Goal: Book appointment/travel/reservation

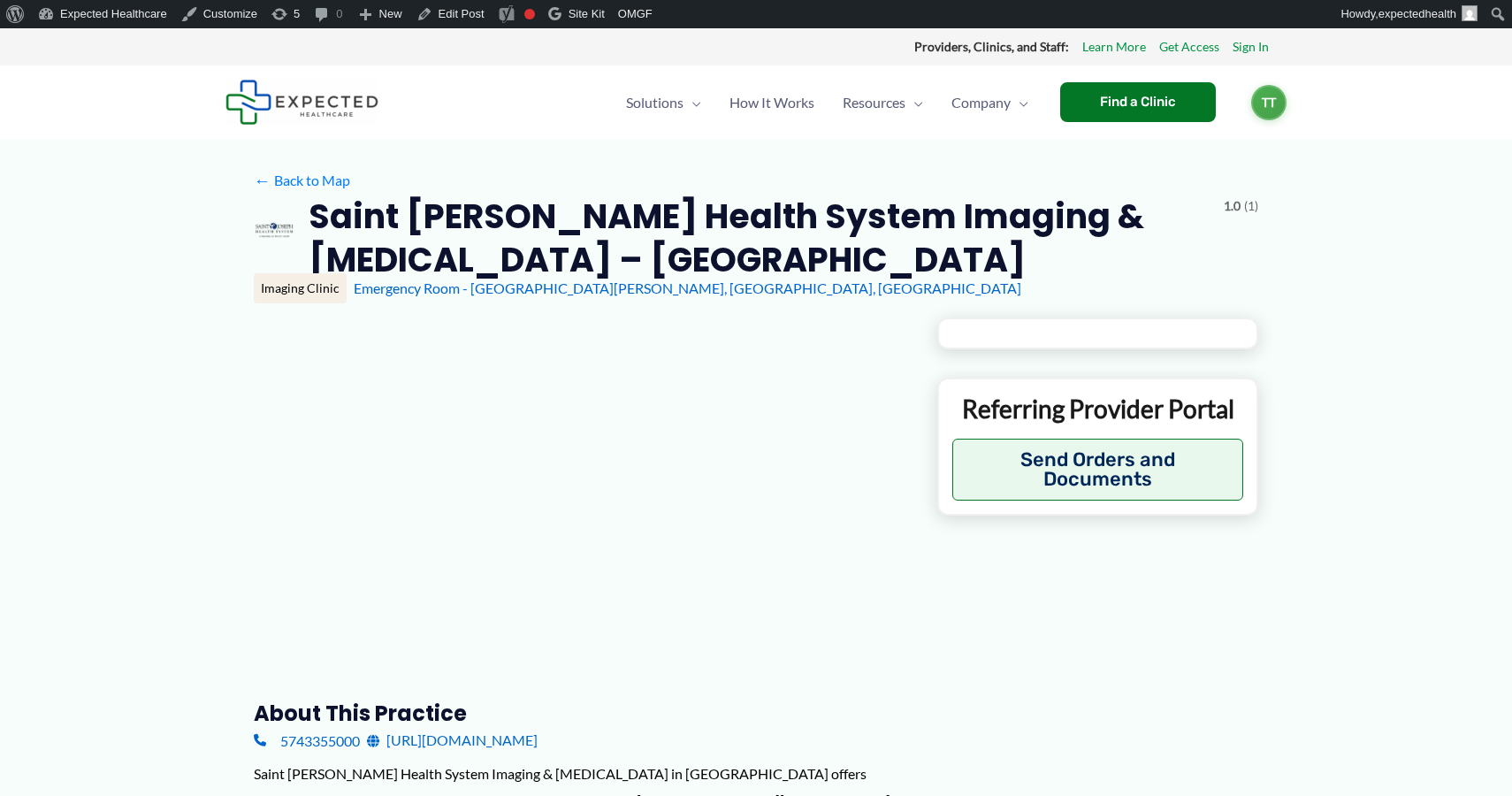
type input "**********"
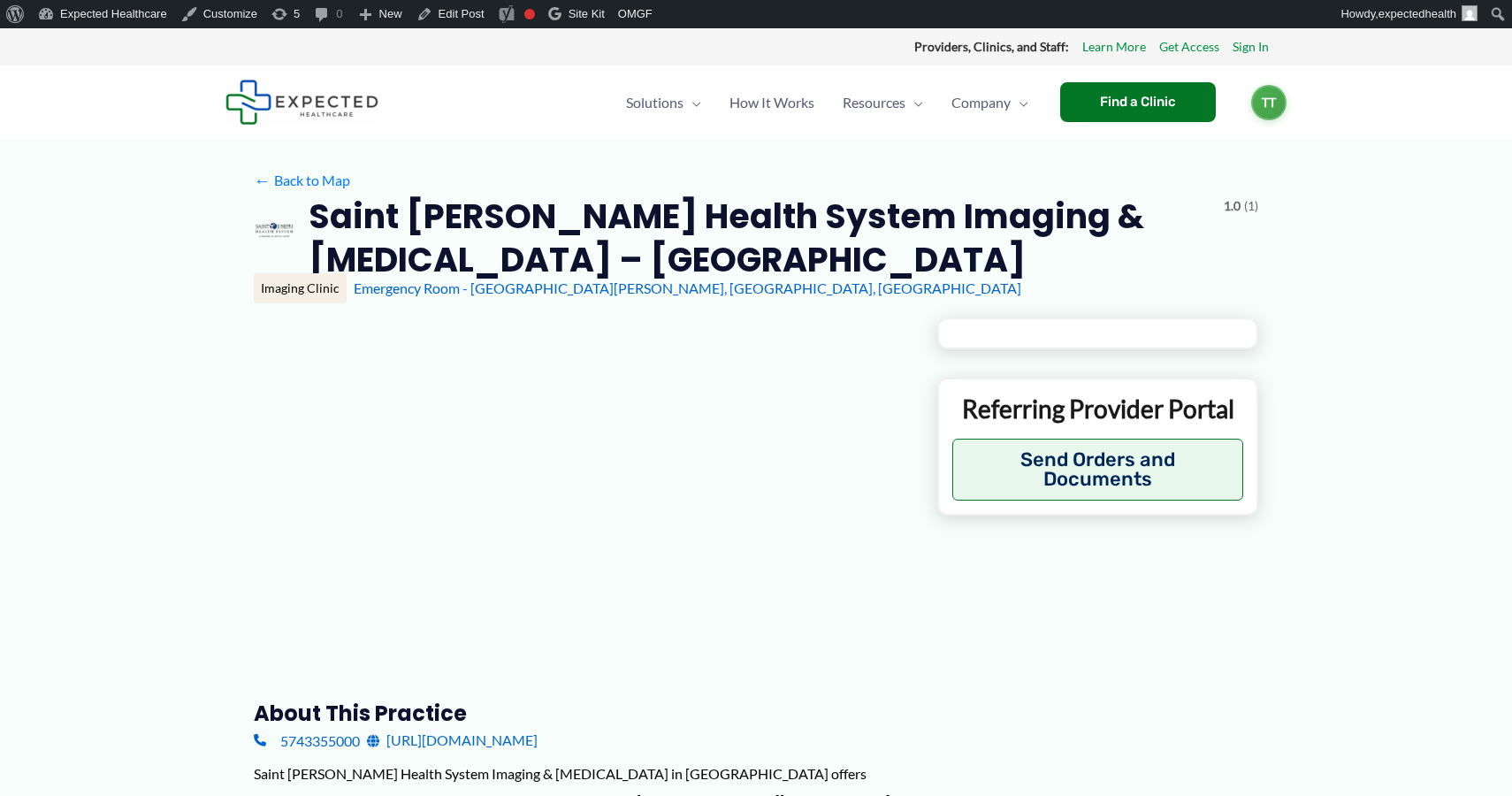
type input "**********"
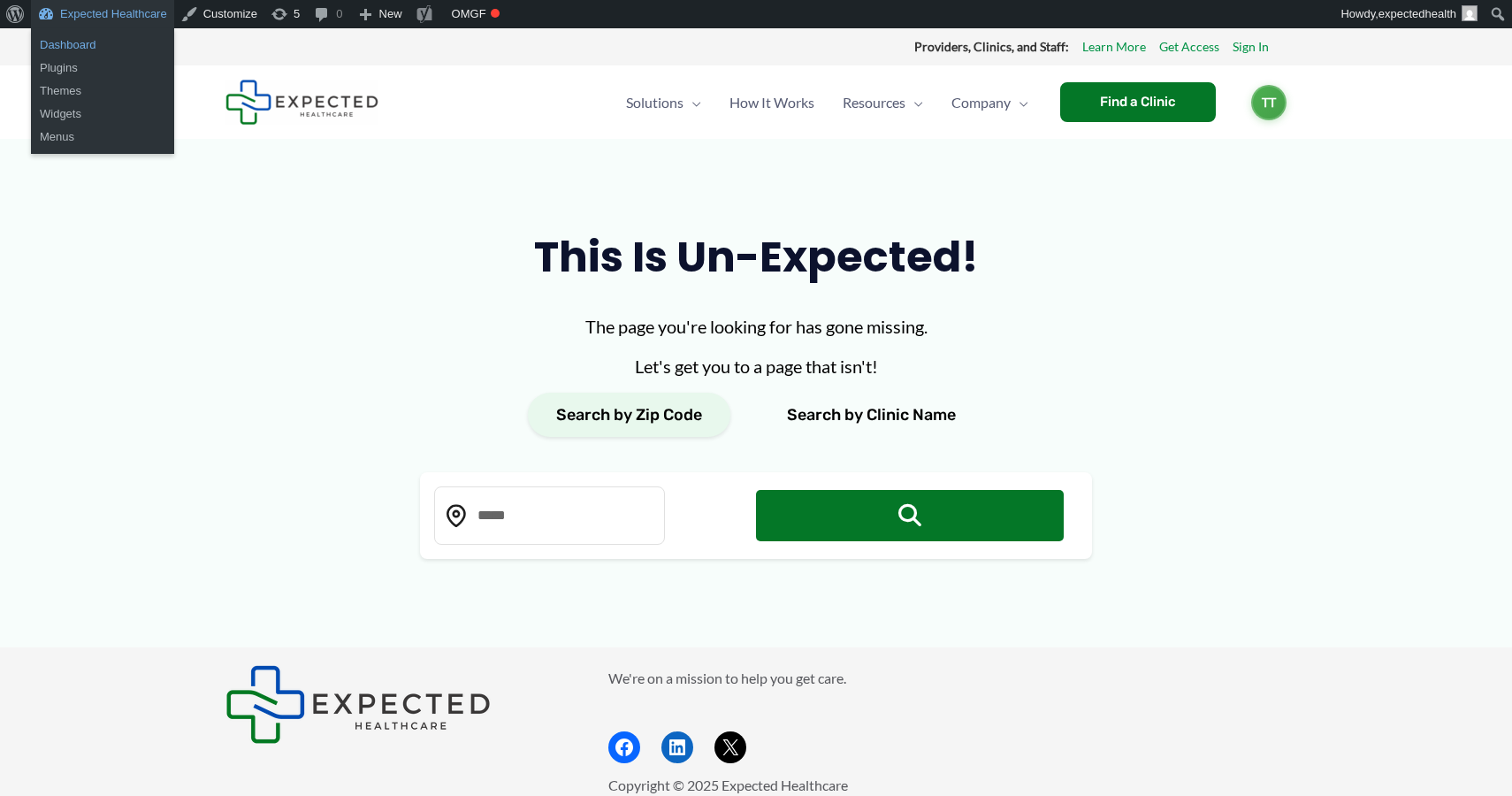
click at [124, 36] on link "Dashboard" at bounding box center [102, 45] width 144 height 23
